Goal: Task Accomplishment & Management: Use online tool/utility

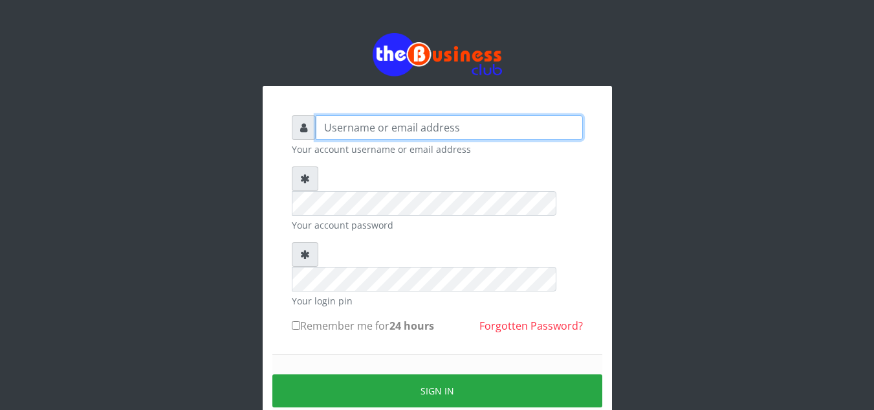
type input "Obymary"
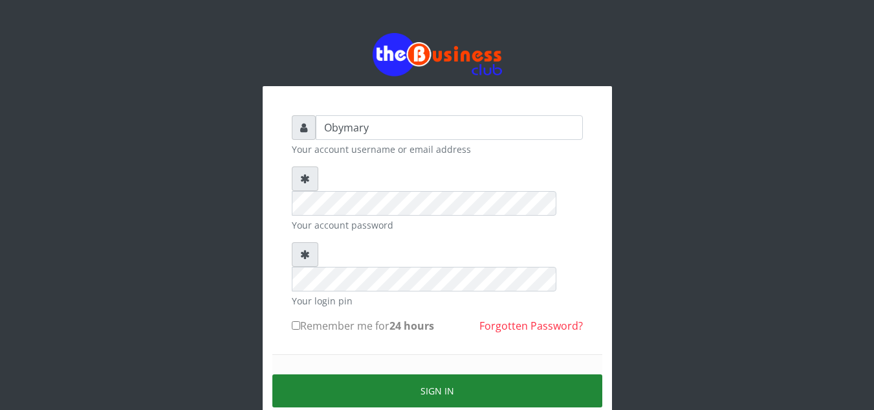
click at [421, 374] on button "Sign in" at bounding box center [437, 390] width 330 height 33
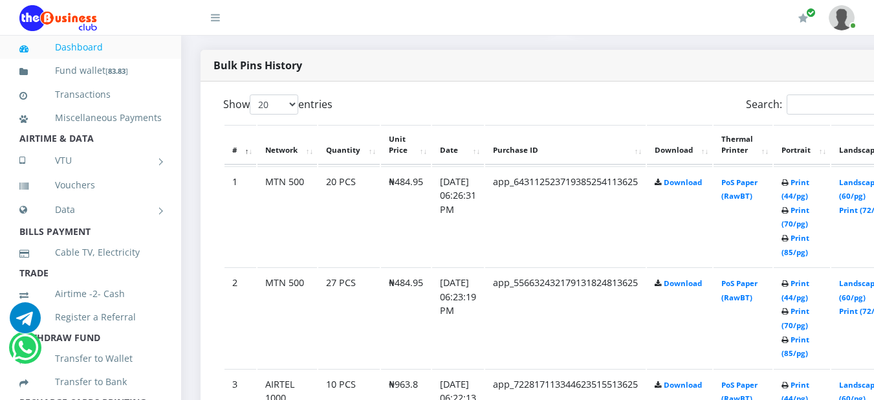
scroll to position [673, 0]
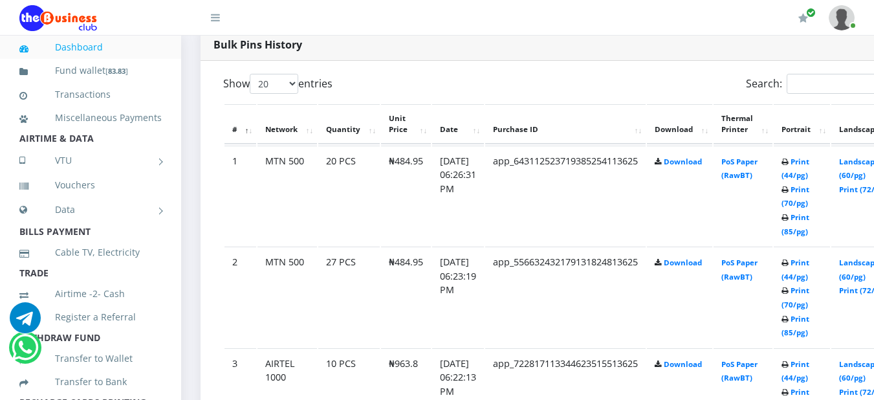
click at [822, 169] on td "Print (44/pg) Print (70/pg) Print (85/pg)" at bounding box center [802, 196] width 56 height 100
click at [810, 164] on link "Print (44/pg)" at bounding box center [796, 169] width 28 height 24
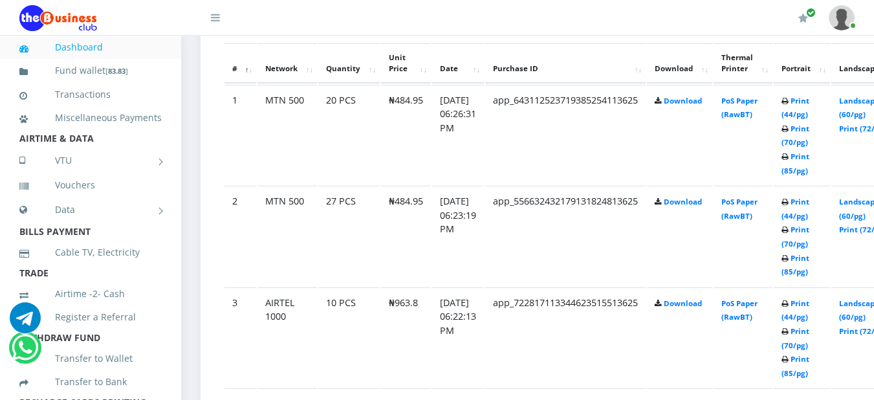
scroll to position [725, 0]
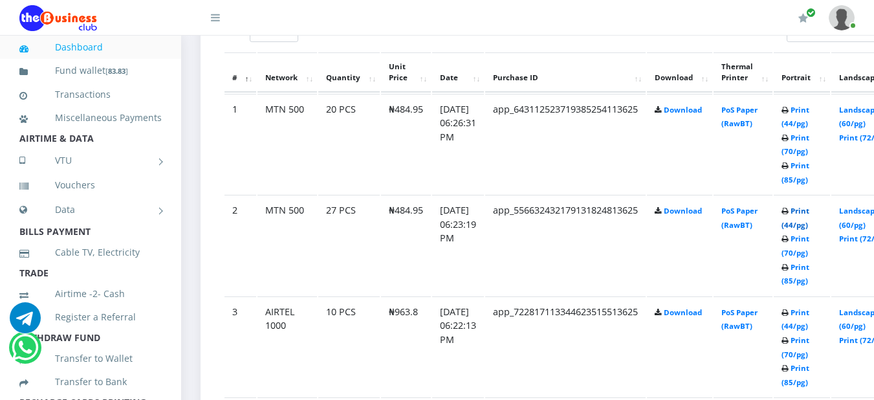
click at [810, 212] on link "Print (44/pg)" at bounding box center [796, 218] width 28 height 24
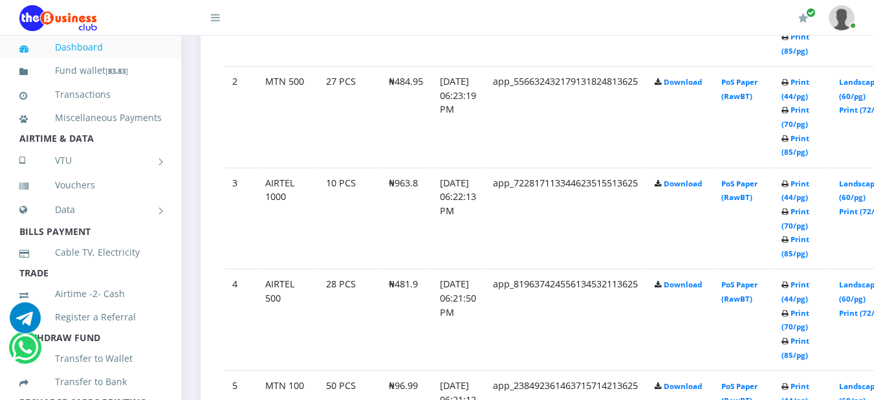
scroll to position [854, 0]
click at [810, 187] on link "Print (44/pg)" at bounding box center [796, 190] width 28 height 24
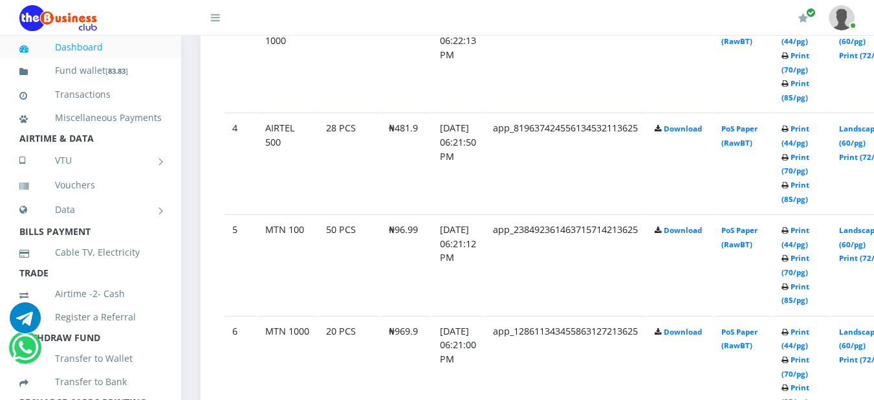
scroll to position [1036, 0]
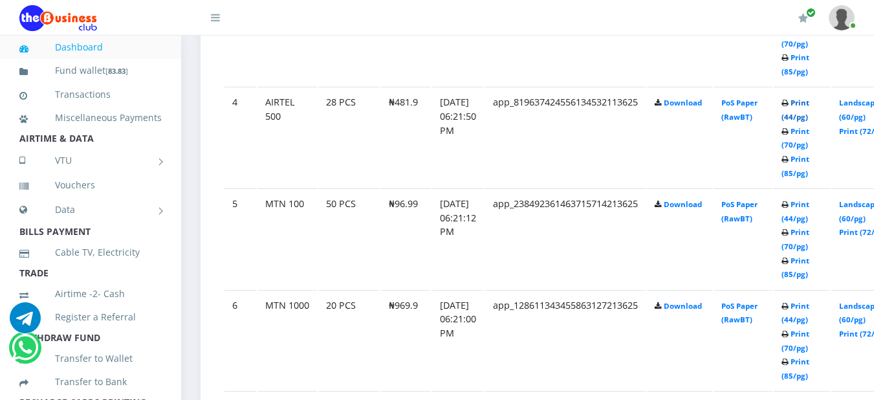
click at [810, 105] on link "Print (44/pg)" at bounding box center [796, 110] width 28 height 24
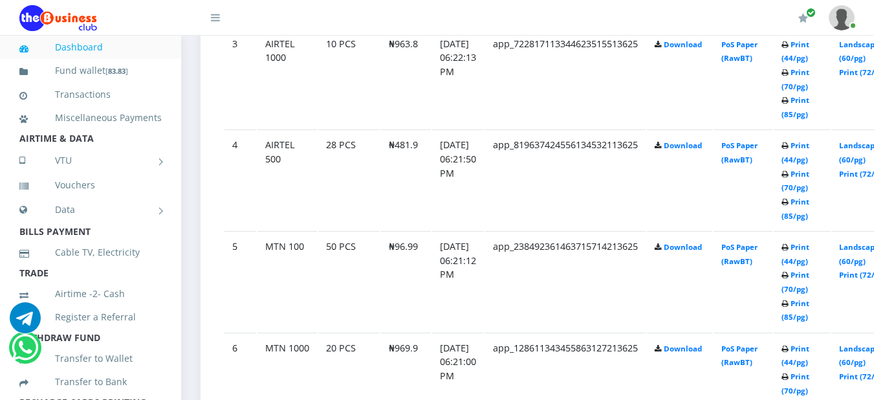
scroll to position [1036, 0]
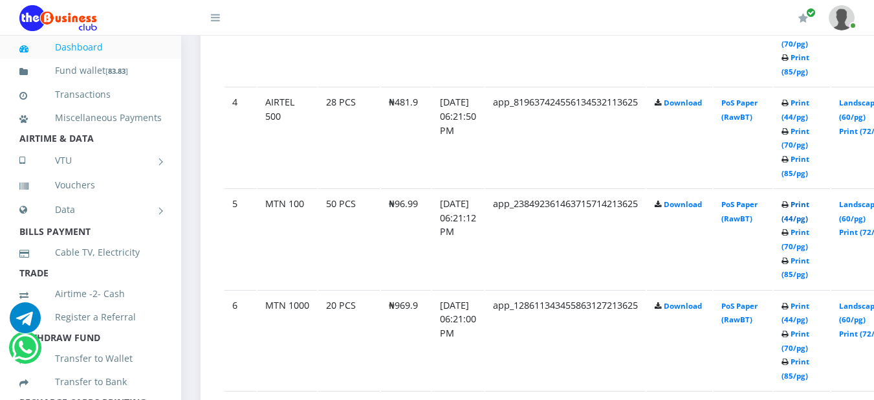
click at [810, 207] on link "Print (44/pg)" at bounding box center [796, 211] width 28 height 24
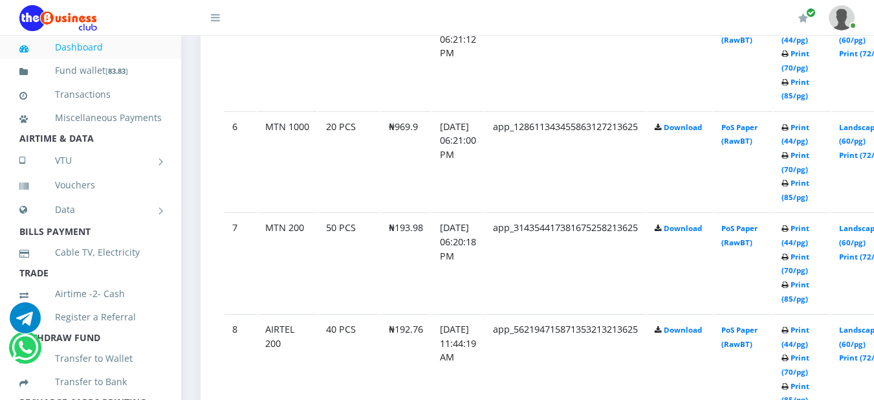
scroll to position [1226, 0]
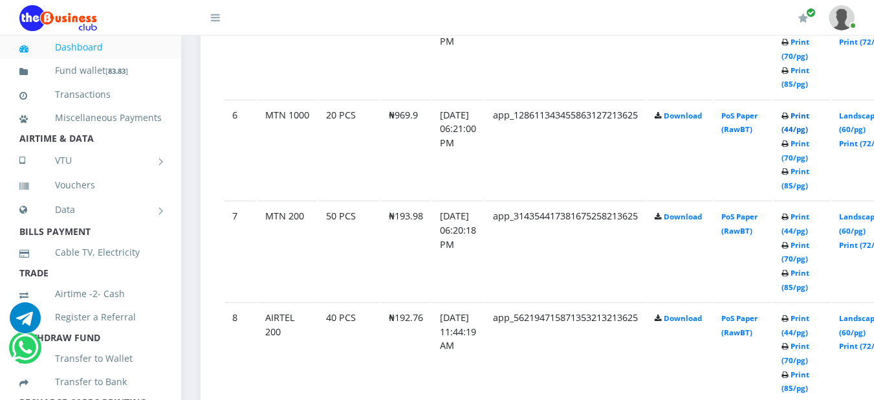
click at [810, 116] on link "Print (44/pg)" at bounding box center [796, 123] width 28 height 24
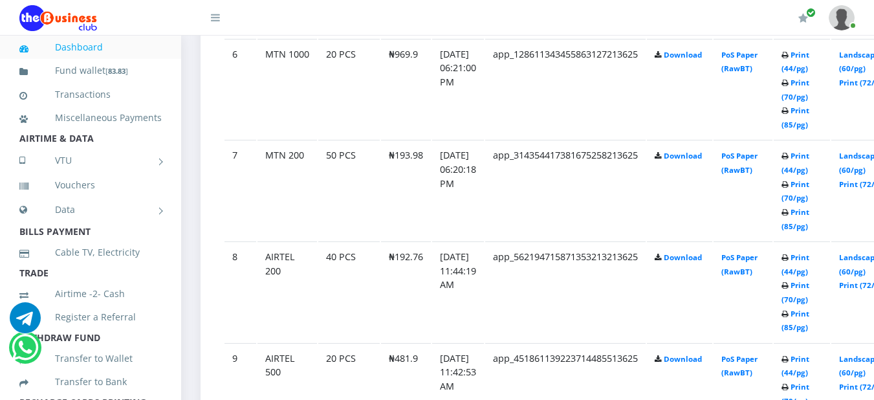
click at [810, 161] on link "Print (44/pg)" at bounding box center [796, 163] width 28 height 24
